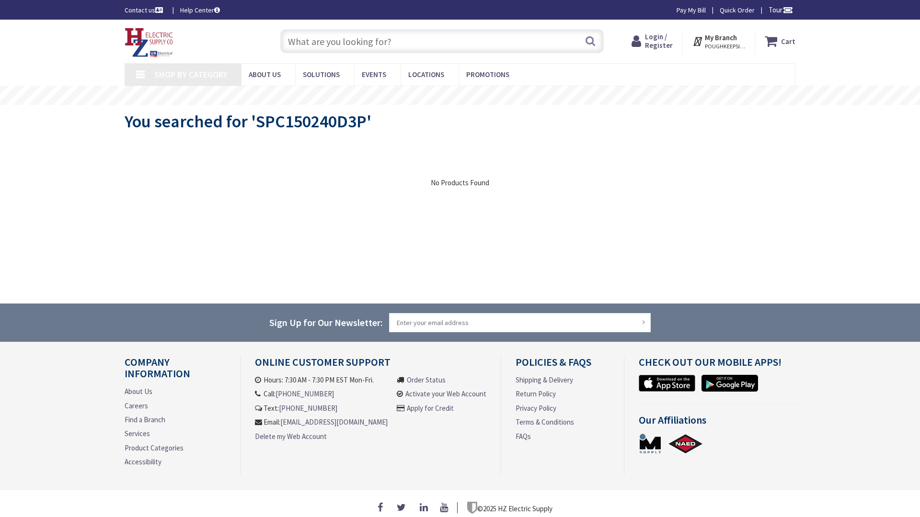
type input "Links Dr, Reston, [GEOGRAPHIC_DATA] 20190, [GEOGRAPHIC_DATA]"
